Goal: Task Accomplishment & Management: Complete application form

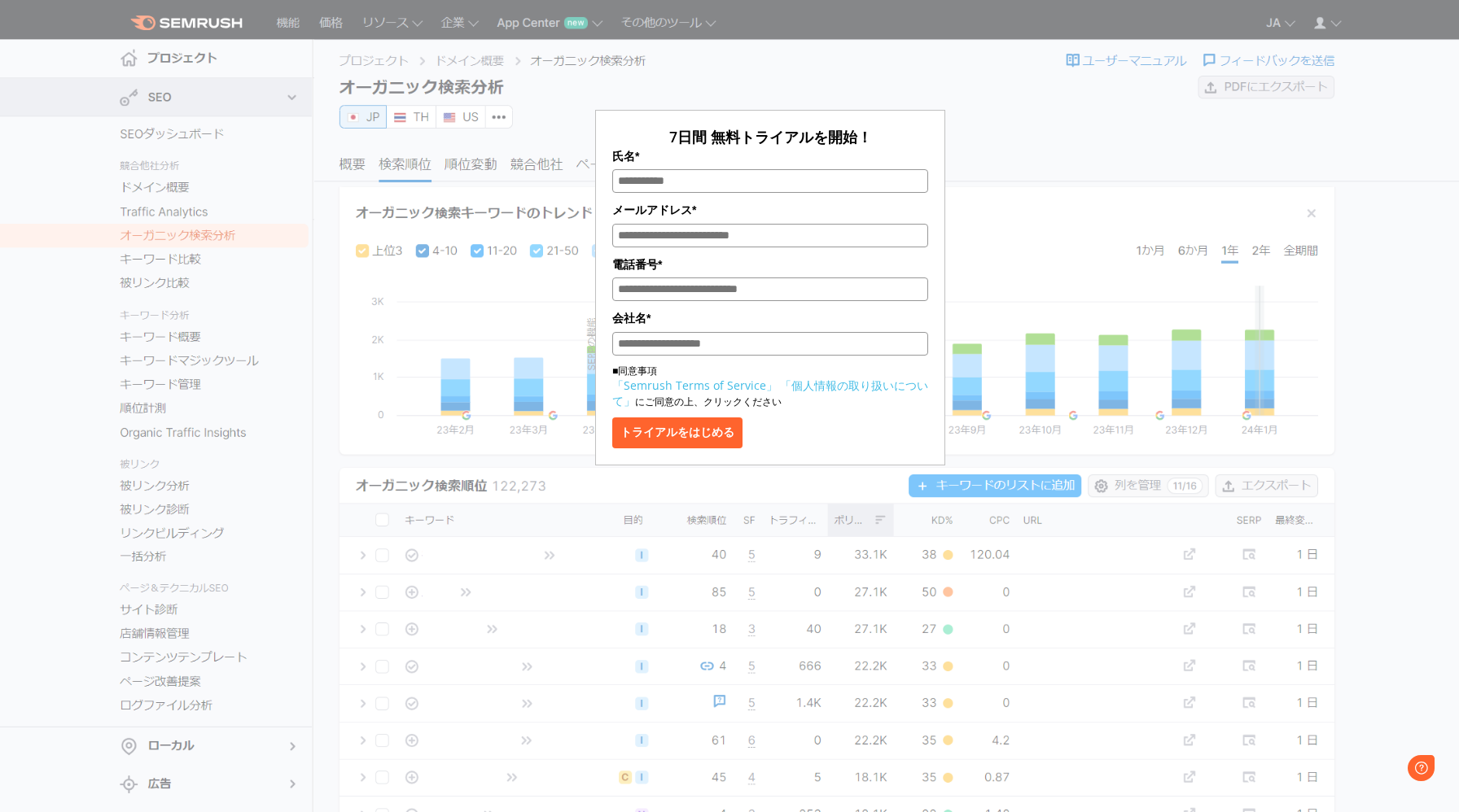
click at [1024, 150] on div "7日間 無料トライアルを開始！ 氏名* メールアドレス* 電話番号* 会社名* ■同意事項 「Semrush Terms of Service」 「個人情報の…" at bounding box center [770, 243] width 814 height 445
